Goal: Transaction & Acquisition: Book appointment/travel/reservation

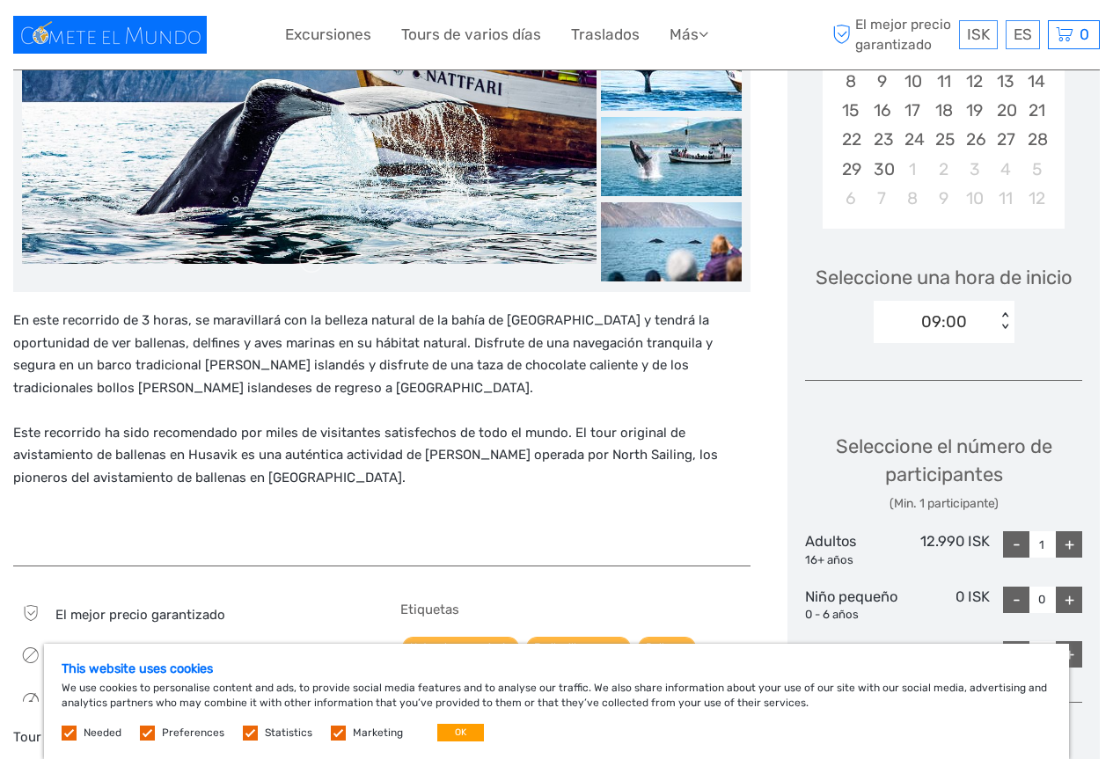
scroll to position [704, 0]
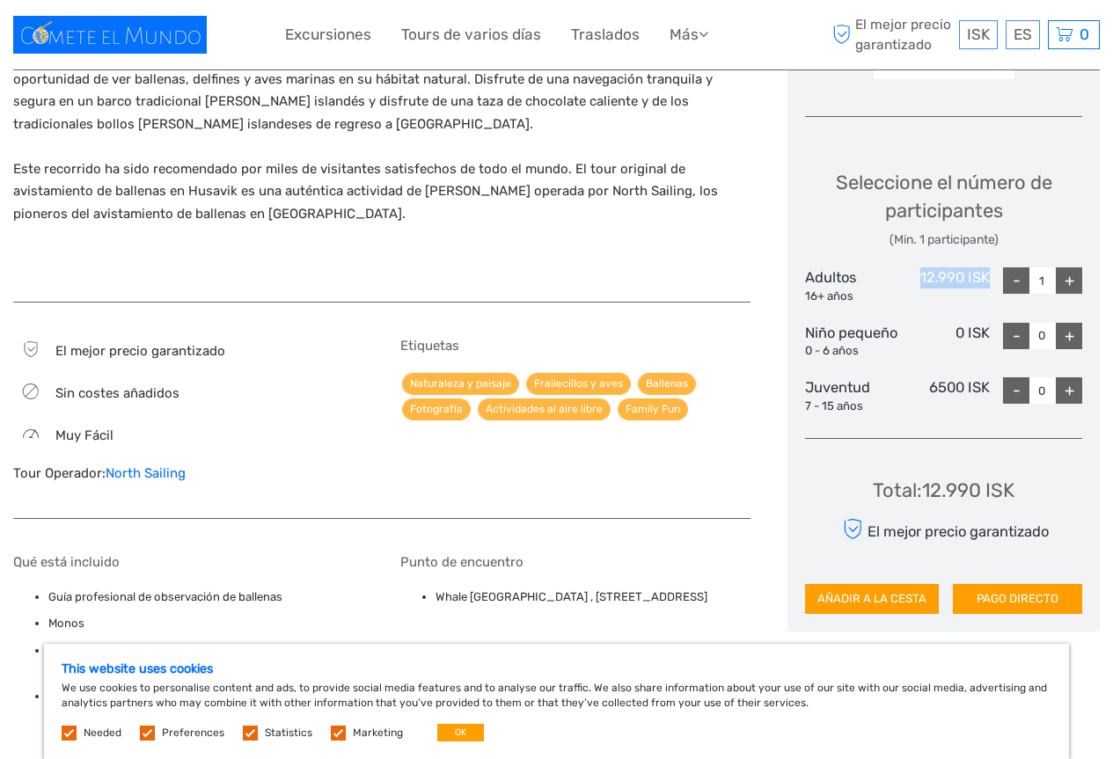
drag, startPoint x: 921, startPoint y: 251, endPoint x: 987, endPoint y: 249, distance: 66.0
click at [987, 267] on div "12.990 ISK" at bounding box center [943, 285] width 92 height 37
click at [1006, 43] on div "ES English Español Deutsch" at bounding box center [1022, 34] width 34 height 29
click at [997, 95] on link "Español" at bounding box center [1001, 107] width 74 height 32
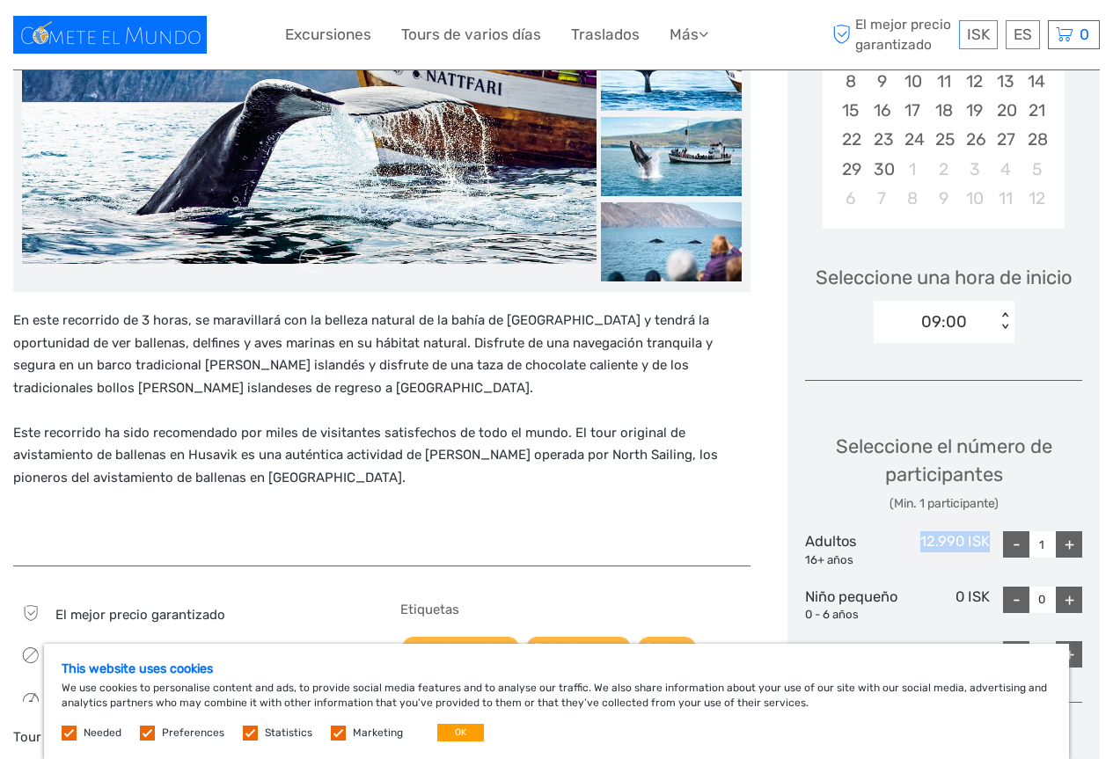
drag, startPoint x: 919, startPoint y: 514, endPoint x: 1046, endPoint y: 515, distance: 126.7
click at [1046, 531] on div "Adultos 16+ años 12.990 ISK - 1 +" at bounding box center [943, 549] width 277 height 37
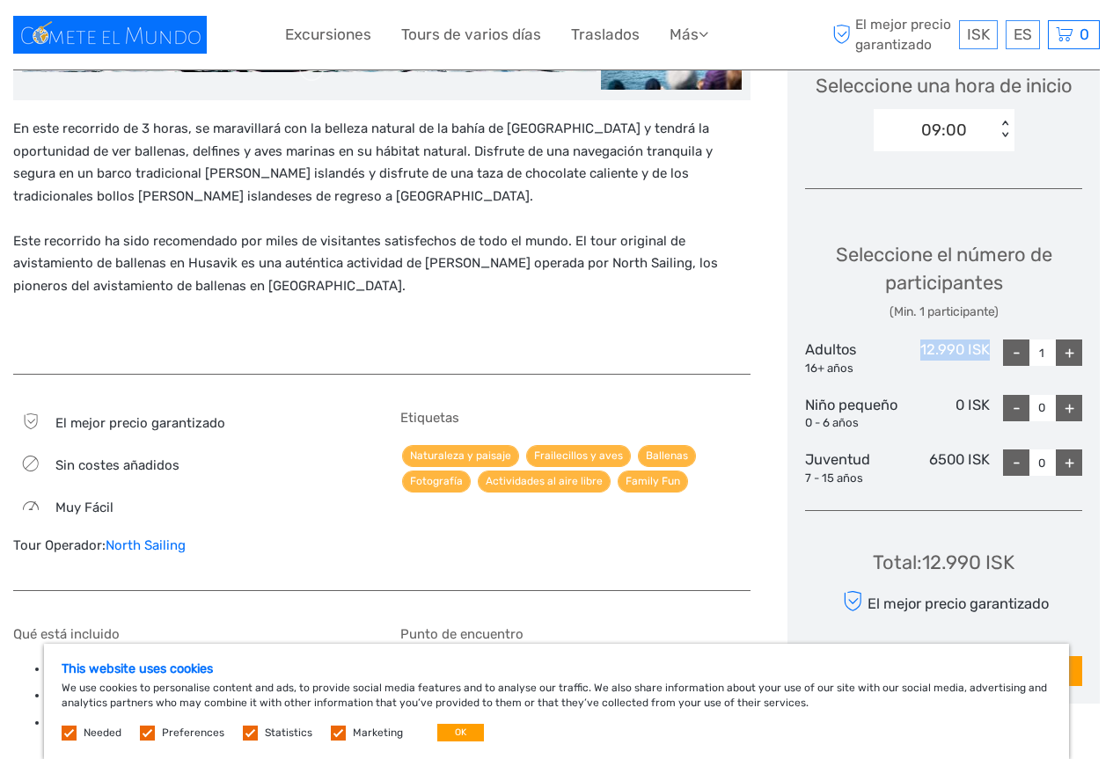
scroll to position [792, 0]
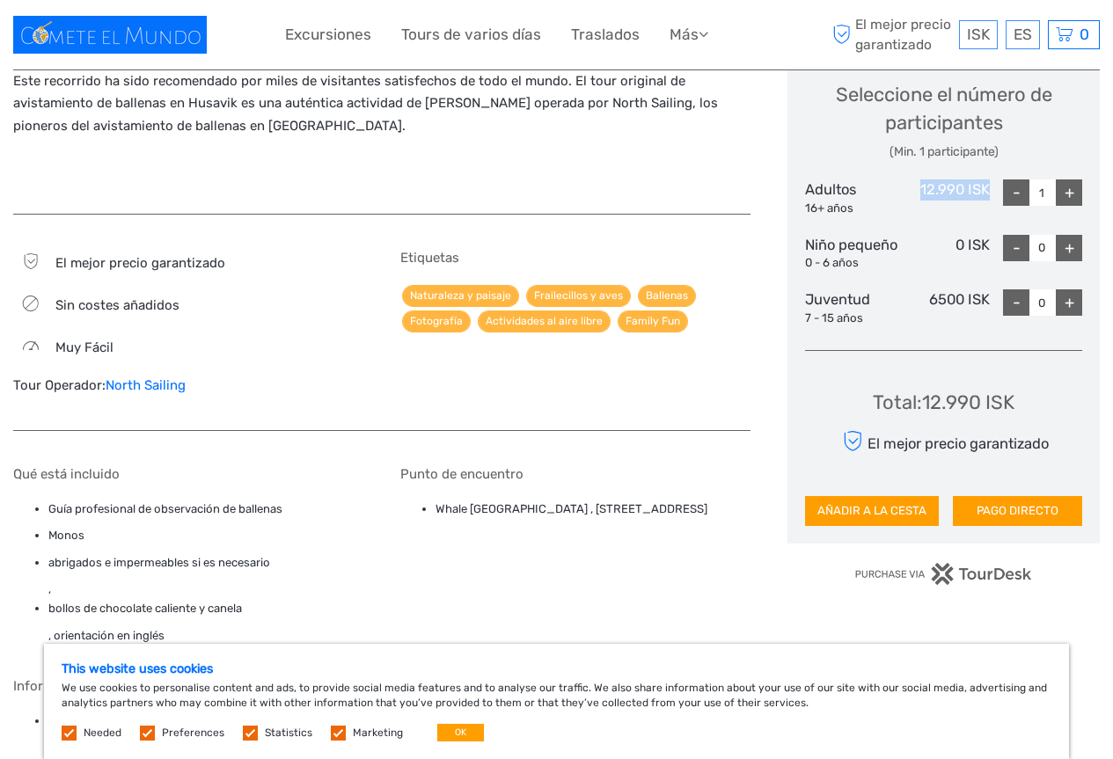
click at [169, 46] on img at bounding box center [110, 35] width 194 height 38
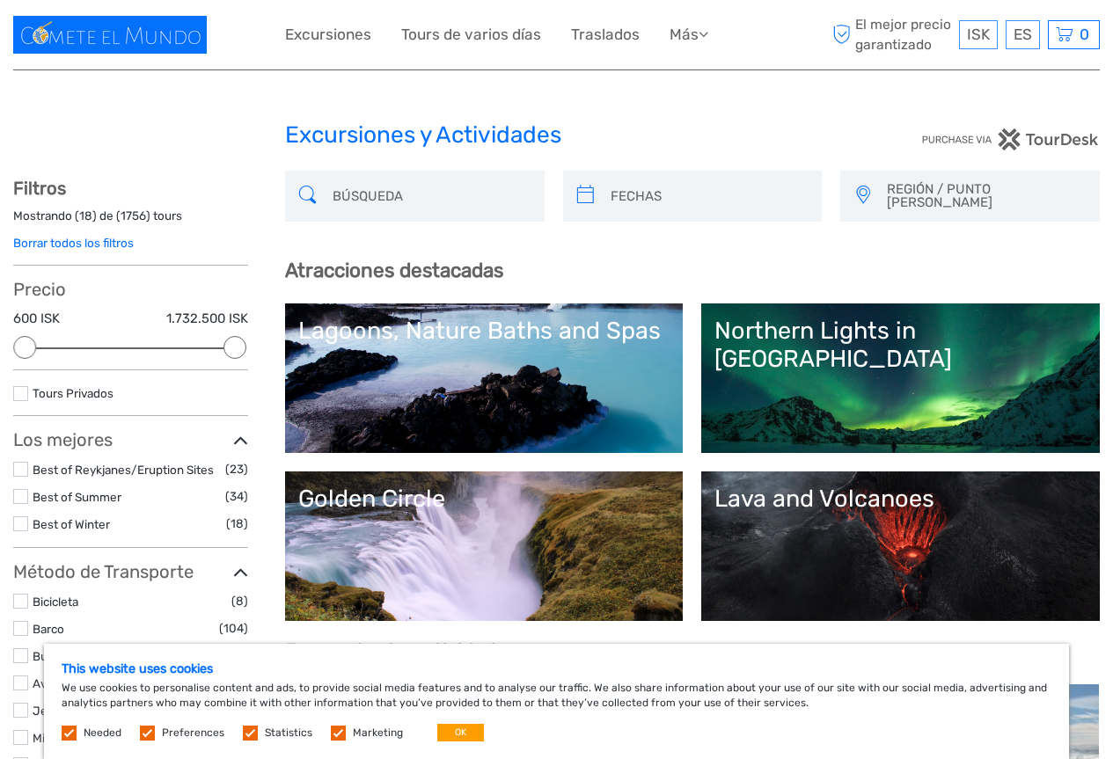
select select
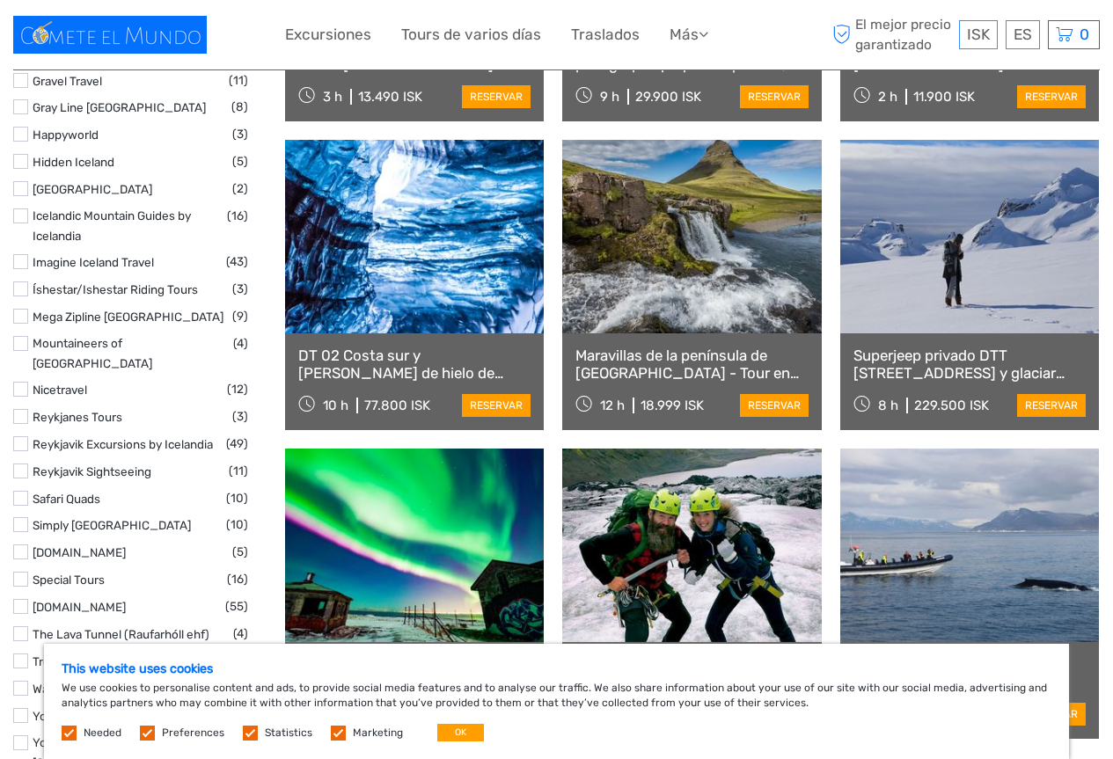
scroll to position [1935, 0]
